Goal: Transaction & Acquisition: Book appointment/travel/reservation

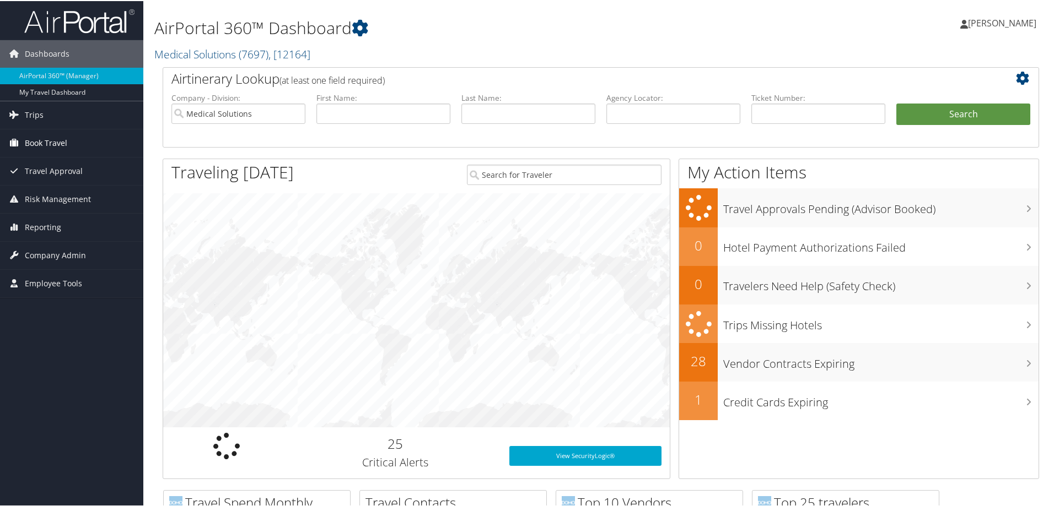
click at [45, 138] on span "Book Travel" at bounding box center [46, 142] width 42 height 28
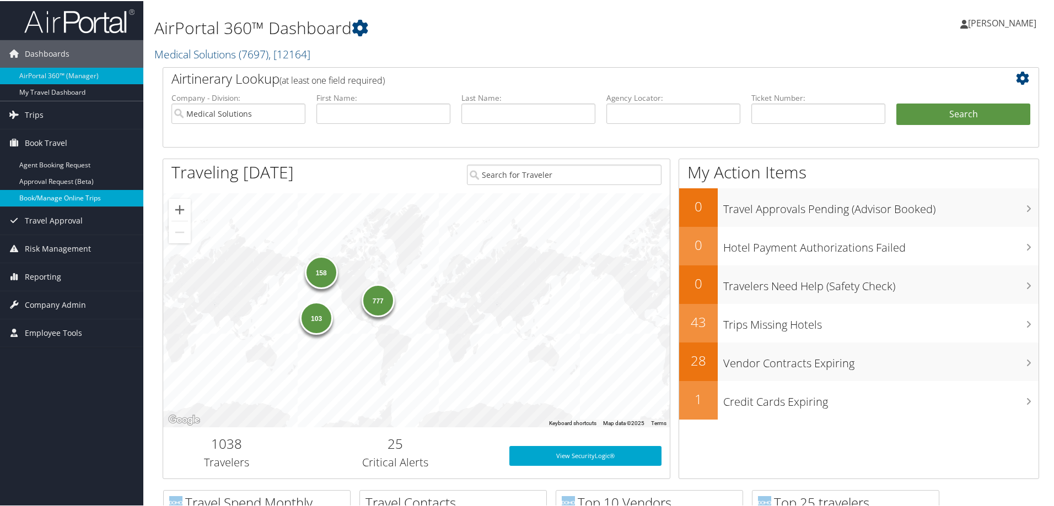
click at [58, 197] on link "Book/Manage Online Trips" at bounding box center [71, 197] width 143 height 17
